Goal: Navigation & Orientation: Understand site structure

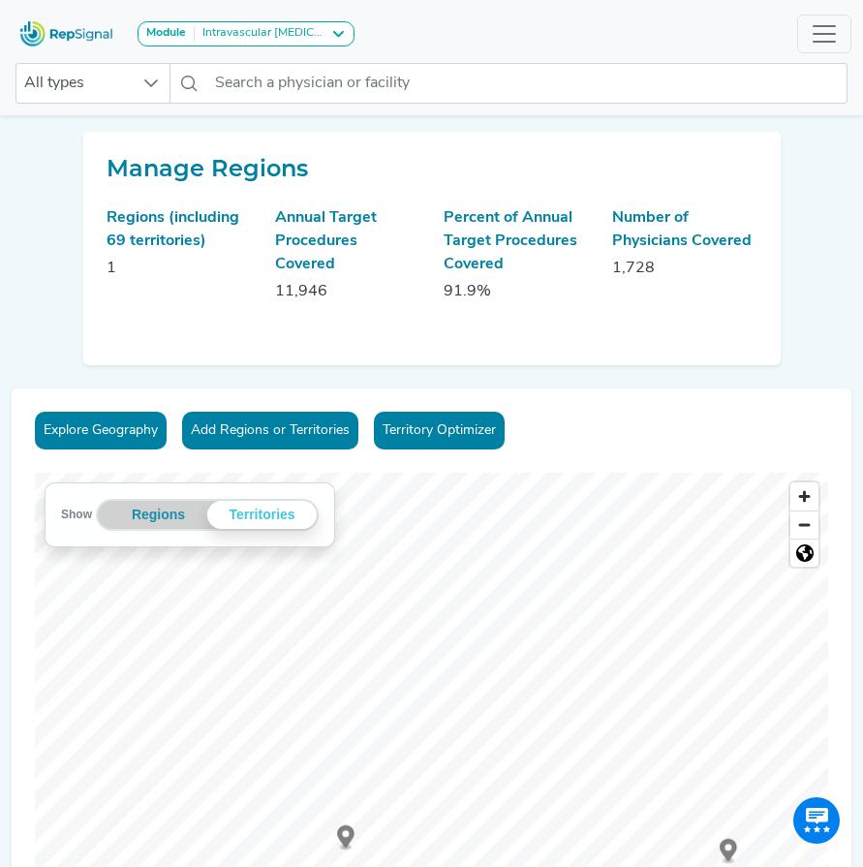
scroll to position [322, 3]
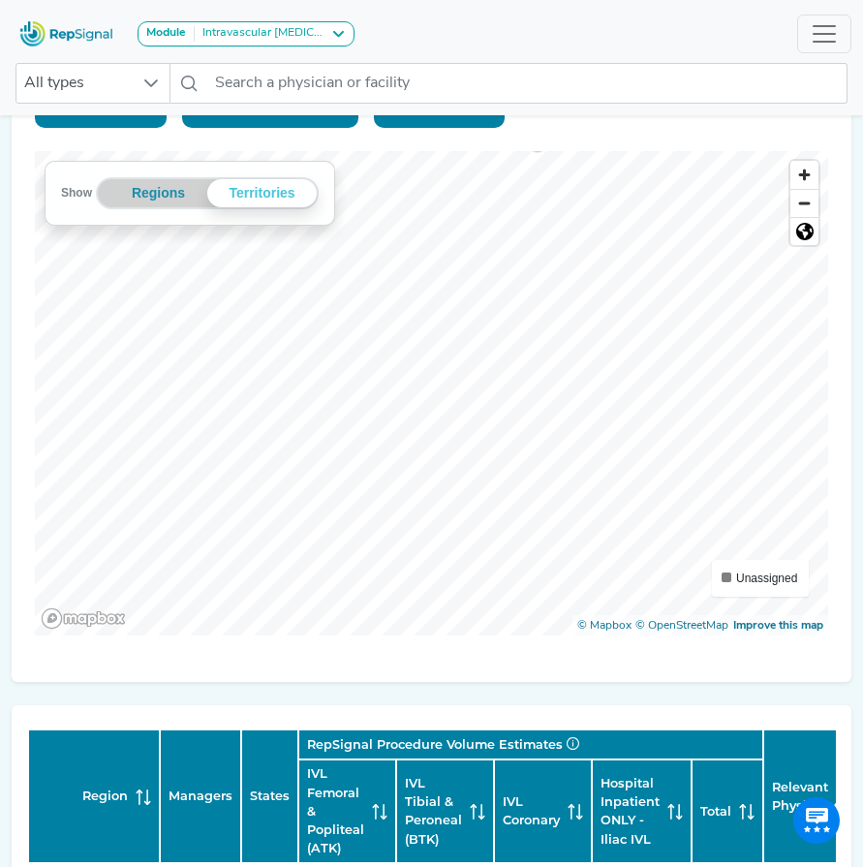
click at [828, 457] on div "Explore Geography Add Regions or Territories Territory Optimizer Show Regions T…" at bounding box center [432, 374] width 840 height 615
click at [556, 643] on div "Explore Geography Add Regions or Territories Territory Optimizer Show Regions T…" at bounding box center [432, 374] width 840 height 615
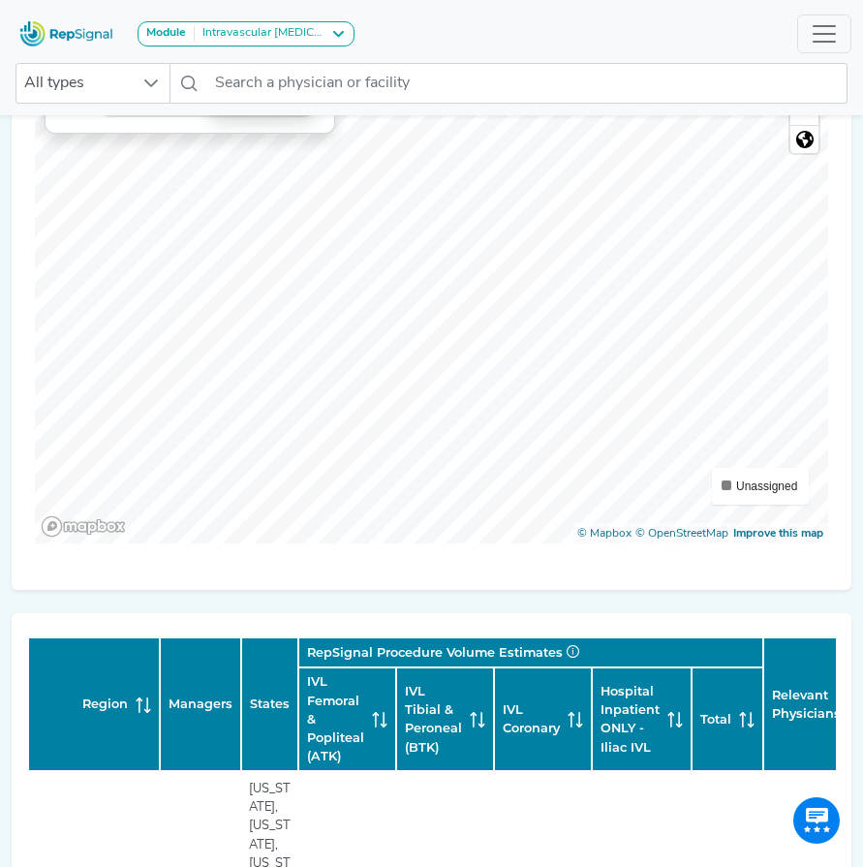
scroll to position [419, 3]
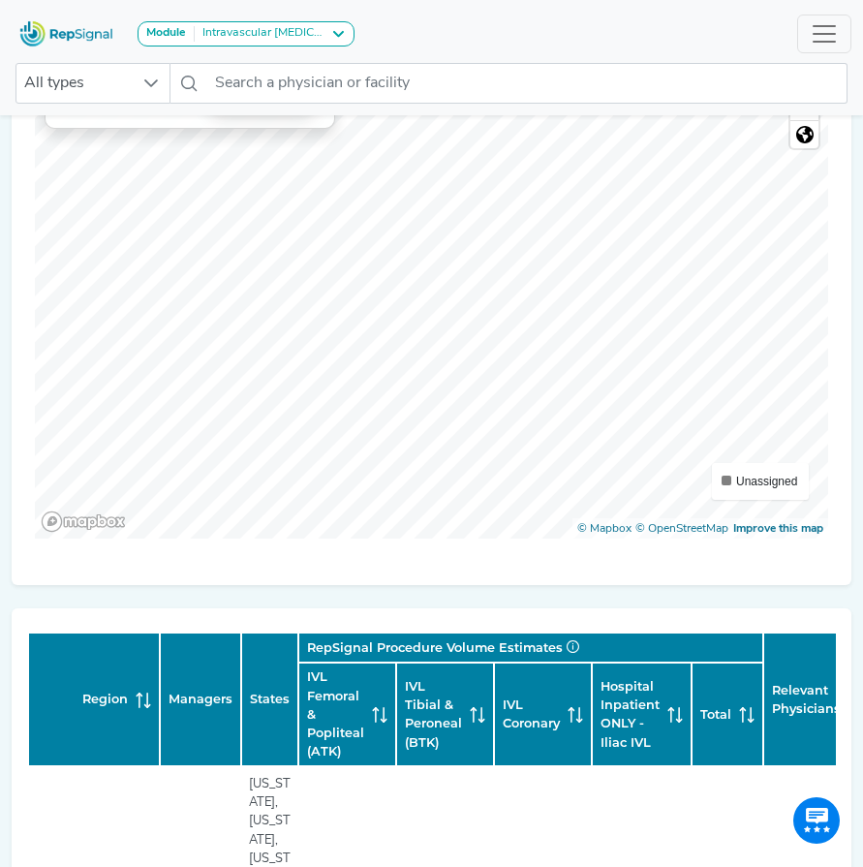
click at [636, 542] on div "Explore Geography Add Regions or Territories Territory Optimizer Show Regions T…" at bounding box center [432, 277] width 840 height 615
click at [672, 206] on circle "Map marker" at bounding box center [672, 205] width 7 height 7
click at [288, 471] on icon "Map marker" at bounding box center [288, 470] width 17 height 22
click at [201, 148] on icon "Map marker" at bounding box center [204, 142] width 17 height 22
click at [475, 439] on icon "Map marker" at bounding box center [480, 436] width 17 height 22
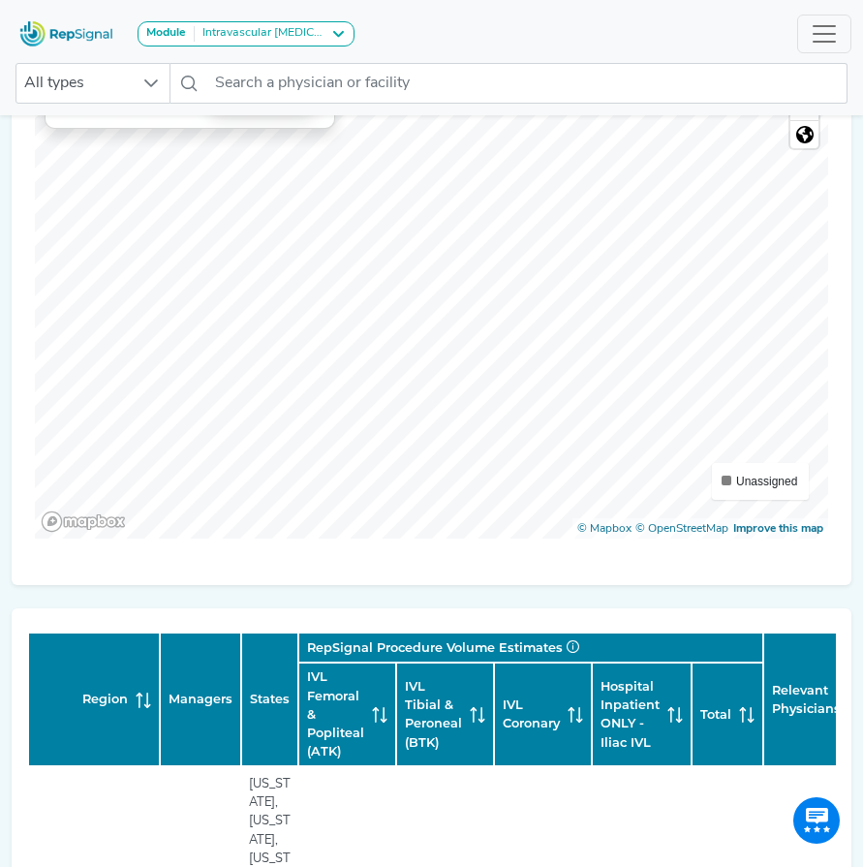
click at [777, 496] on div "Show Regions Territories Territories Unassigned © Mapbox © OpenStreetMap Improv…" at bounding box center [432, 296] width 794 height 485
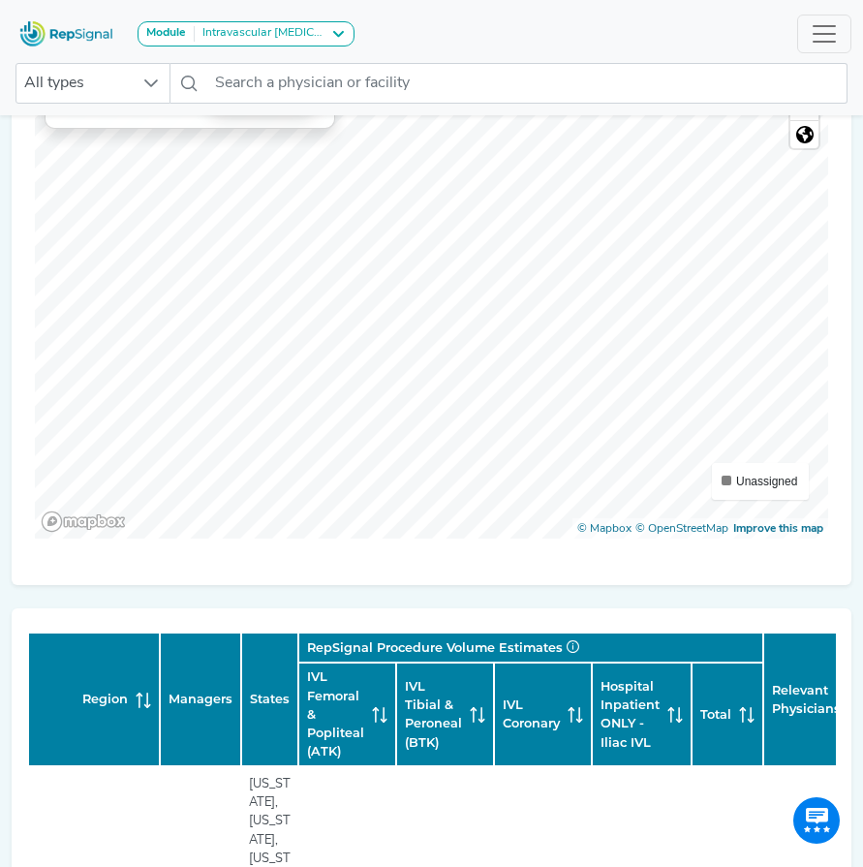
click at [833, 243] on div "Explore Geography Add Regions or Territories Territory Optimizer Show Regions T…" at bounding box center [432, 277] width 840 height 615
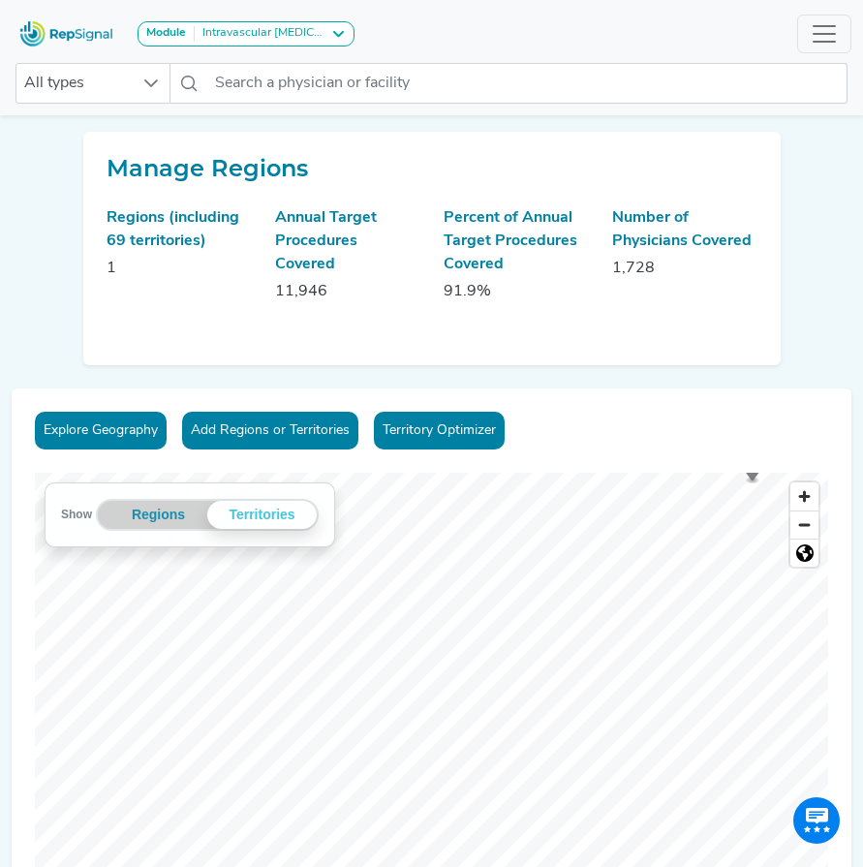
click at [245, 549] on div "Explore Geography Add Regions or Territories Territory Optimizer Show Regions T…" at bounding box center [432, 696] width 840 height 615
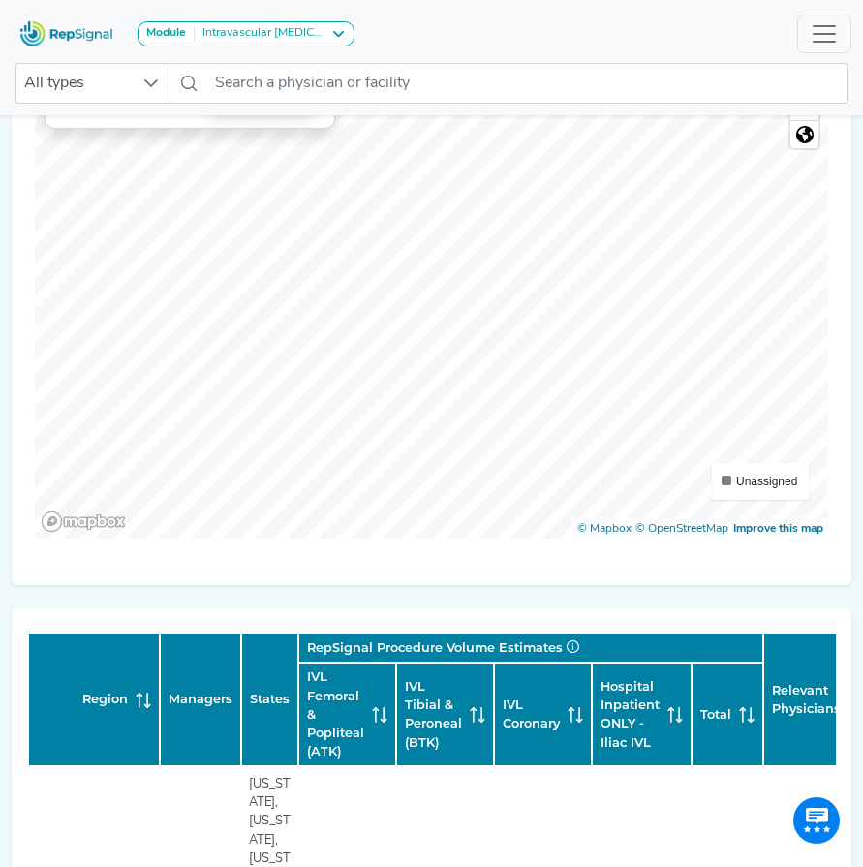
scroll to position [419, 3]
click at [476, 559] on div "Explore Geography Add Regions or Territories Territory Optimizer Show Regions T…" at bounding box center [432, 277] width 840 height 615
click at [518, 403] on div "Explore Geography Add Regions or Territories Territory Optimizer Show Regions T…" at bounding box center [432, 277] width 840 height 615
drag, startPoint x: 478, startPoint y: 551, endPoint x: 764, endPoint y: 491, distance: 292.1
click at [764, 491] on div "Show Regions Territories Territories Unassigned © Mapbox © OpenStreetMap Improv…" at bounding box center [432, 296] width 794 height 485
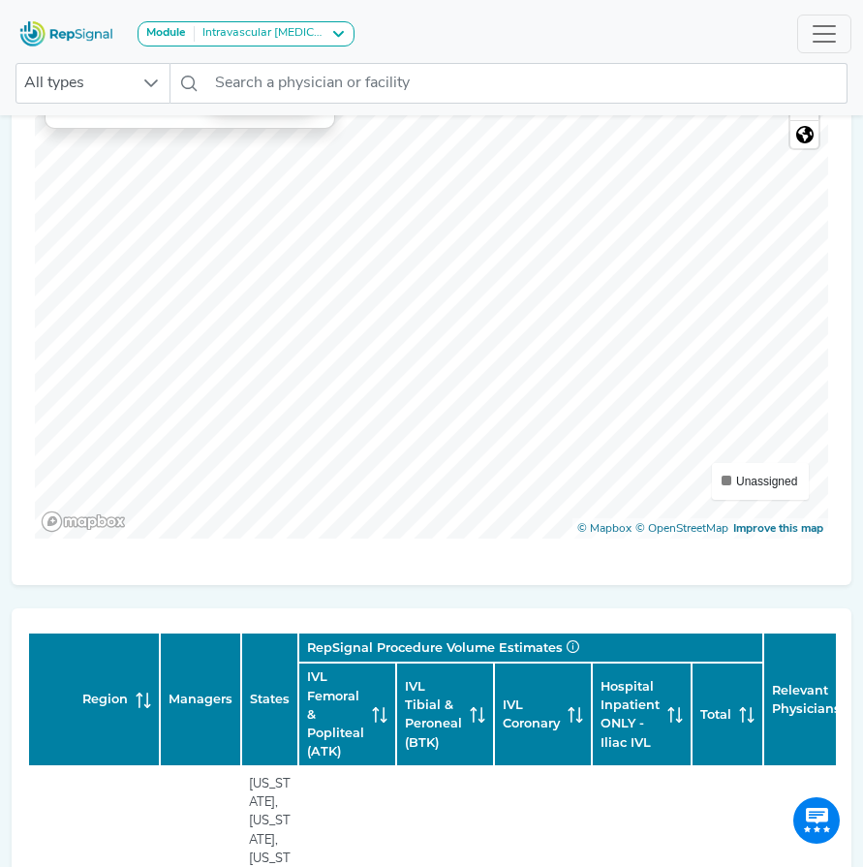
click at [562, 573] on div "Explore Geography Add Regions or Territories Territory Optimizer Show Regions T…" at bounding box center [432, 277] width 840 height 615
click at [542, 220] on icon "Map marker" at bounding box center [545, 216] width 17 height 22
click at [809, 533] on div "Show Regions Territories Territories Unassigned © Mapbox © OpenStreetMap Improv…" at bounding box center [432, 296] width 794 height 485
click at [345, 129] on icon "Map marker" at bounding box center [343, 125] width 17 height 22
click at [456, 382] on icon "Map marker" at bounding box center [454, 380] width 17 height 22
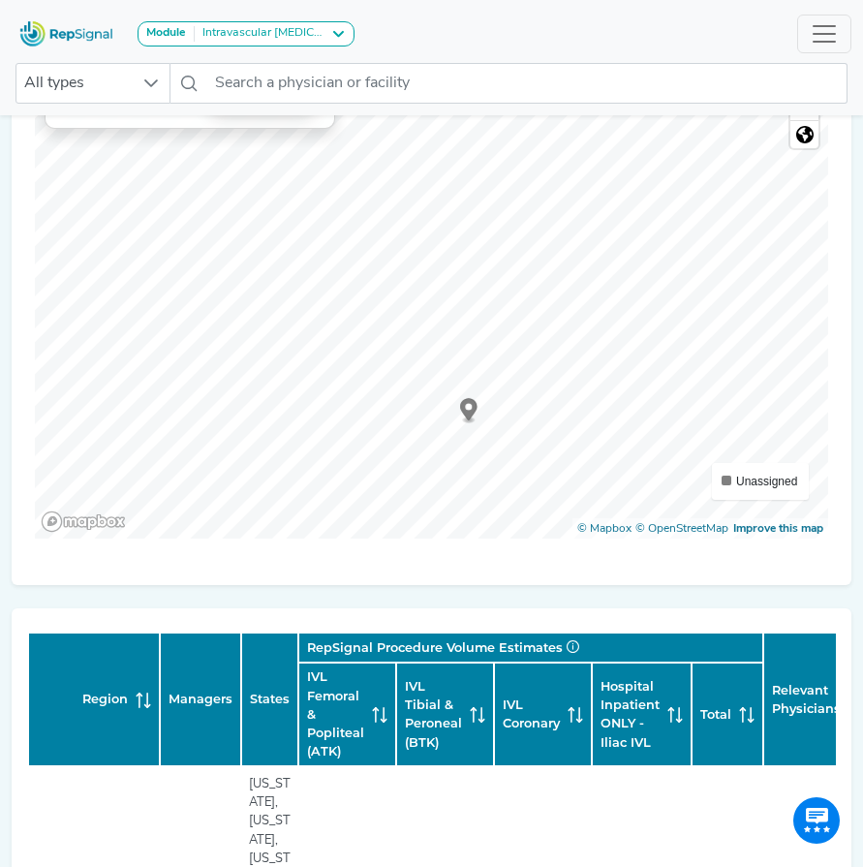
click at [597, 570] on div "Explore Geography Add Regions or Territories Territory Optimizer Show Regions T…" at bounding box center [432, 277] width 840 height 615
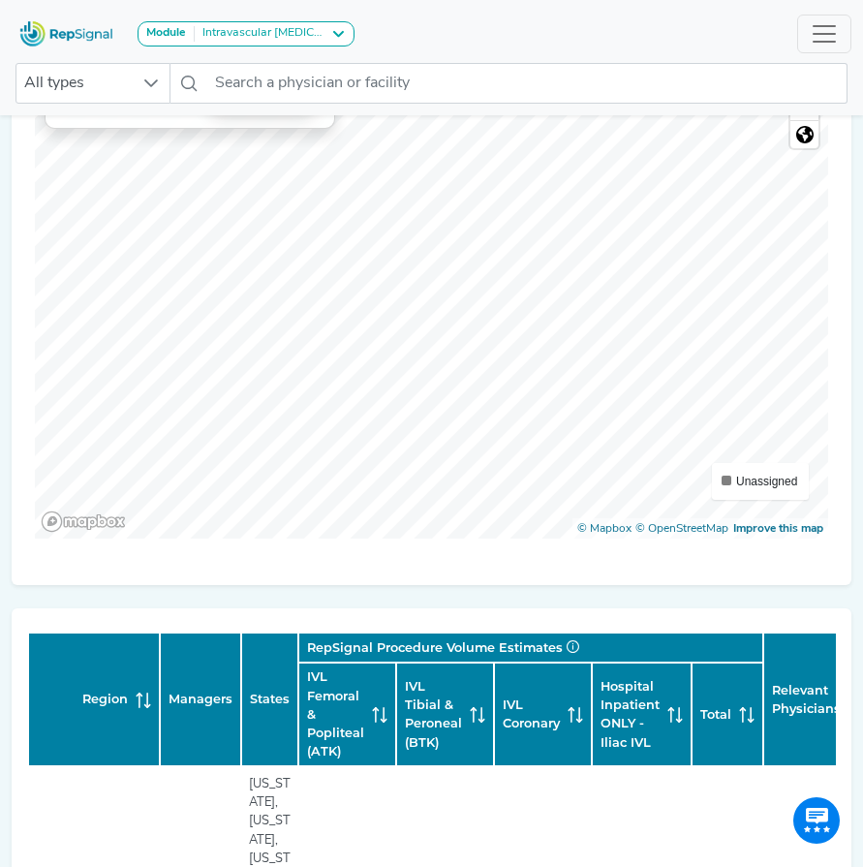
click at [753, 470] on div "Show Regions Territories Territories Unassigned © Mapbox © OpenStreetMap Improv…" at bounding box center [432, 296] width 794 height 485
click at [622, 543] on div "Explore Geography Add Regions or Territories Territory Optimizer Show Regions T…" at bounding box center [432, 277] width 840 height 615
click at [611, 386] on g "Map marker" at bounding box center [606, 389] width 17 height 25
drag, startPoint x: 532, startPoint y: 424, endPoint x: 491, endPoint y: 314, distance: 117.7
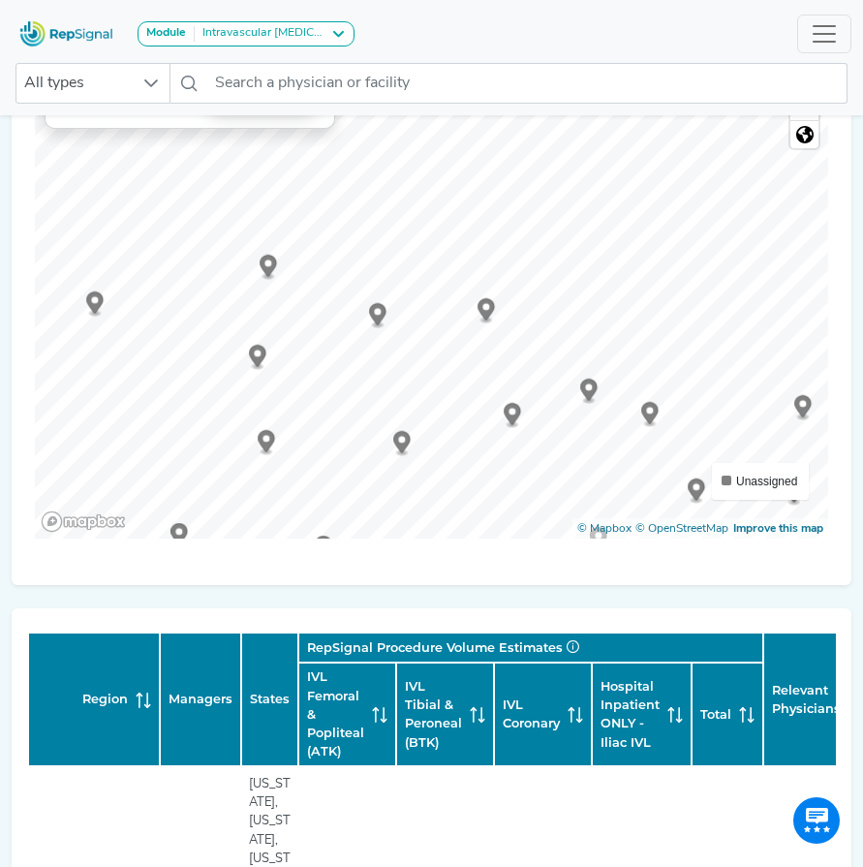
click at [491, 314] on icon "Map marker" at bounding box center [486, 311] width 17 height 26
